Goal: Information Seeking & Learning: Learn about a topic

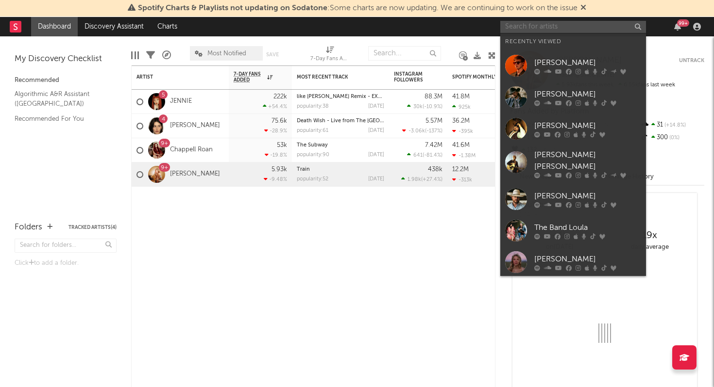
click at [536, 28] on input "text" at bounding box center [573, 27] width 146 height 12
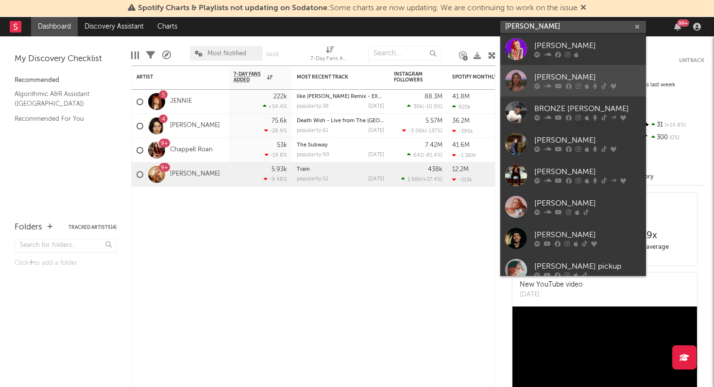
type input "[PERSON_NAME]"
click at [544, 74] on div "[PERSON_NAME]" at bounding box center [587, 78] width 107 height 12
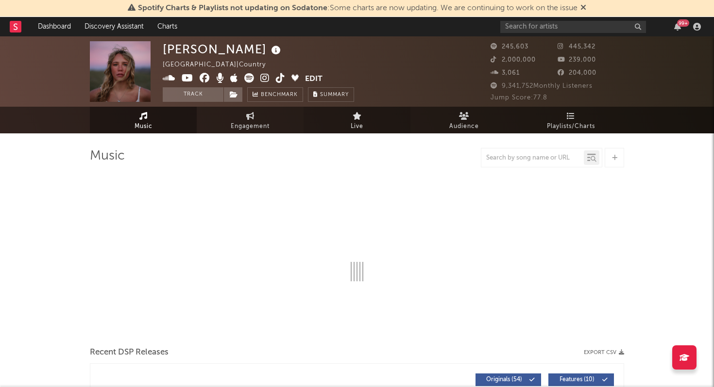
select select "6m"
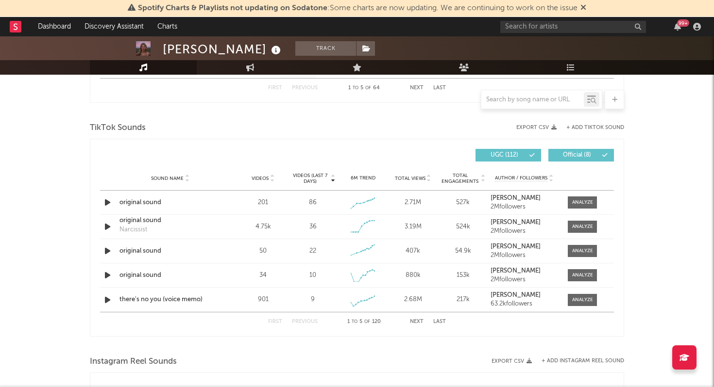
scroll to position [627, 0]
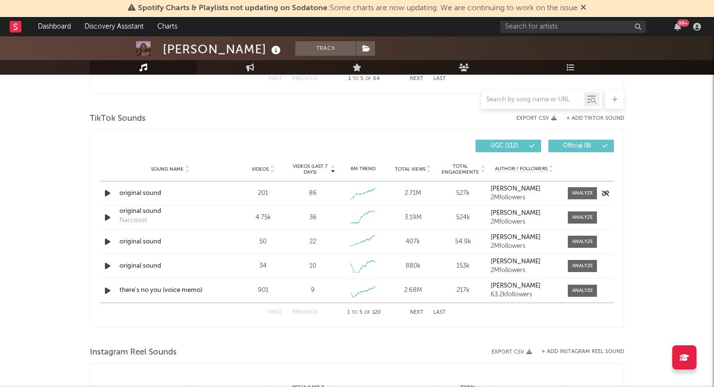
click at [111, 193] on icon "button" at bounding box center [107, 193] width 10 height 12
click at [110, 193] on icon "button" at bounding box center [106, 193] width 9 height 12
click at [110, 193] on icon "button" at bounding box center [107, 193] width 10 height 12
click at [110, 193] on icon "button" at bounding box center [106, 193] width 9 height 12
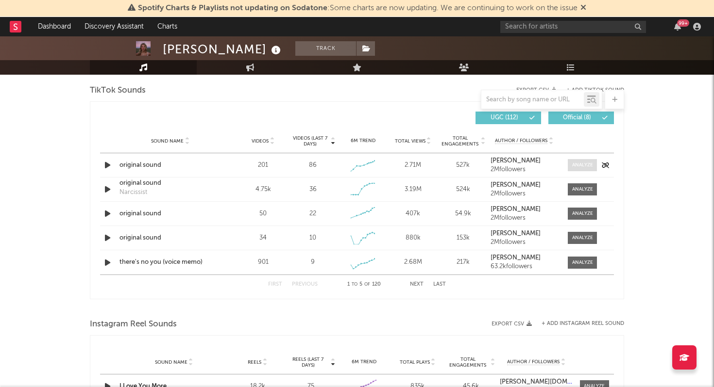
click at [588, 167] on div at bounding box center [582, 165] width 21 height 7
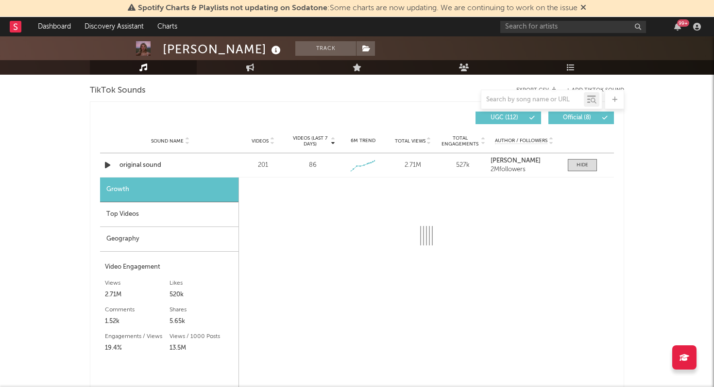
select select "1w"
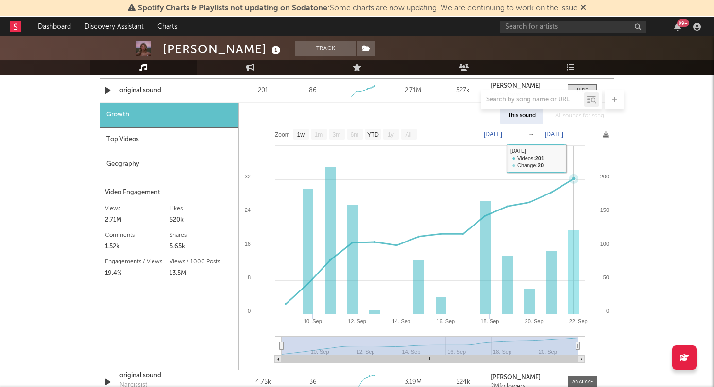
scroll to position [730, 0]
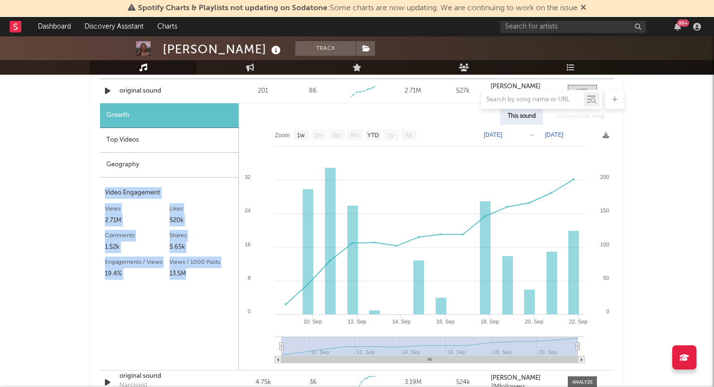
drag, startPoint x: 101, startPoint y: 192, endPoint x: 222, endPoint y: 282, distance: 150.6
click at [222, 282] on div "Growth Top Videos Geography Video Engagement Views 2.71M Likes 520k Likes 520k …" at bounding box center [169, 236] width 139 height 267
copy div "Video Engagement Views 2.71M Likes 520k Likes 520k Comments 1.52k Shares 5.65k …"
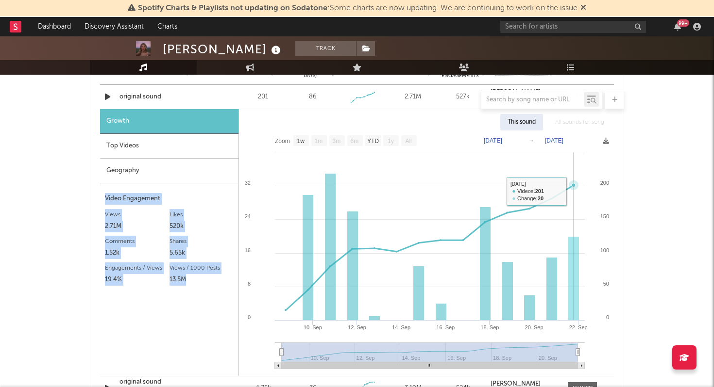
scroll to position [719, 0]
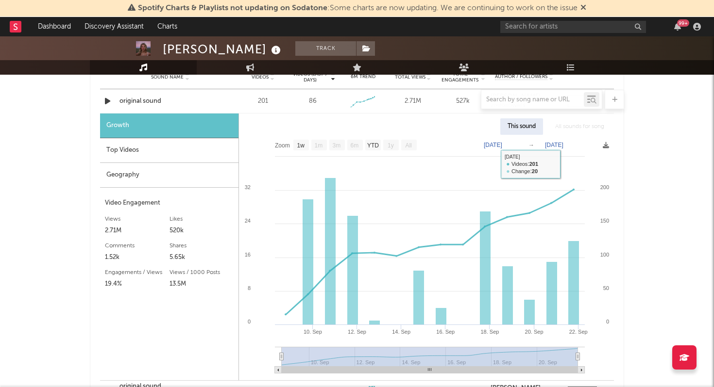
click at [666, 171] on div "[PERSON_NAME] Track [GEOGRAPHIC_DATA] | Country Edit Track Benchmark Summary 24…" at bounding box center [357, 184] width 714 height 1734
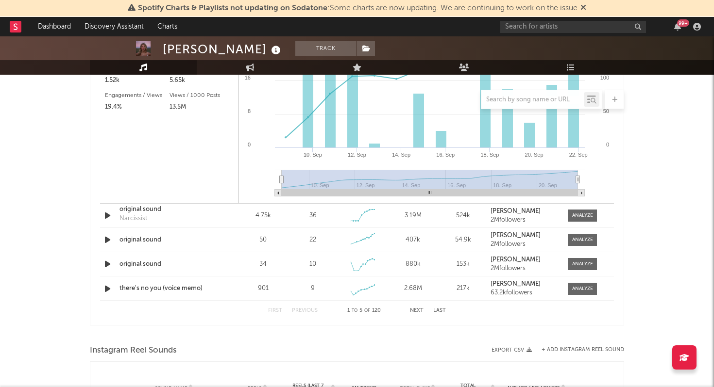
scroll to position [898, 0]
drag, startPoint x: 441, startPoint y: 190, endPoint x: 394, endPoint y: 189, distance: 47.1
click at [394, 189] on rect at bounding box center [430, 192] width 296 height 7
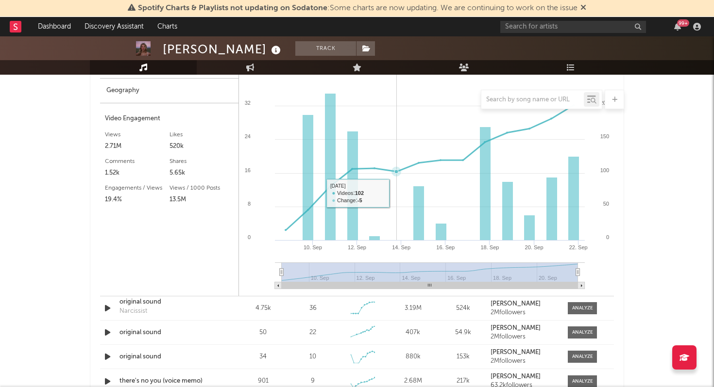
scroll to position [778, 0]
